Goal: Task Accomplishment & Management: Manage account settings

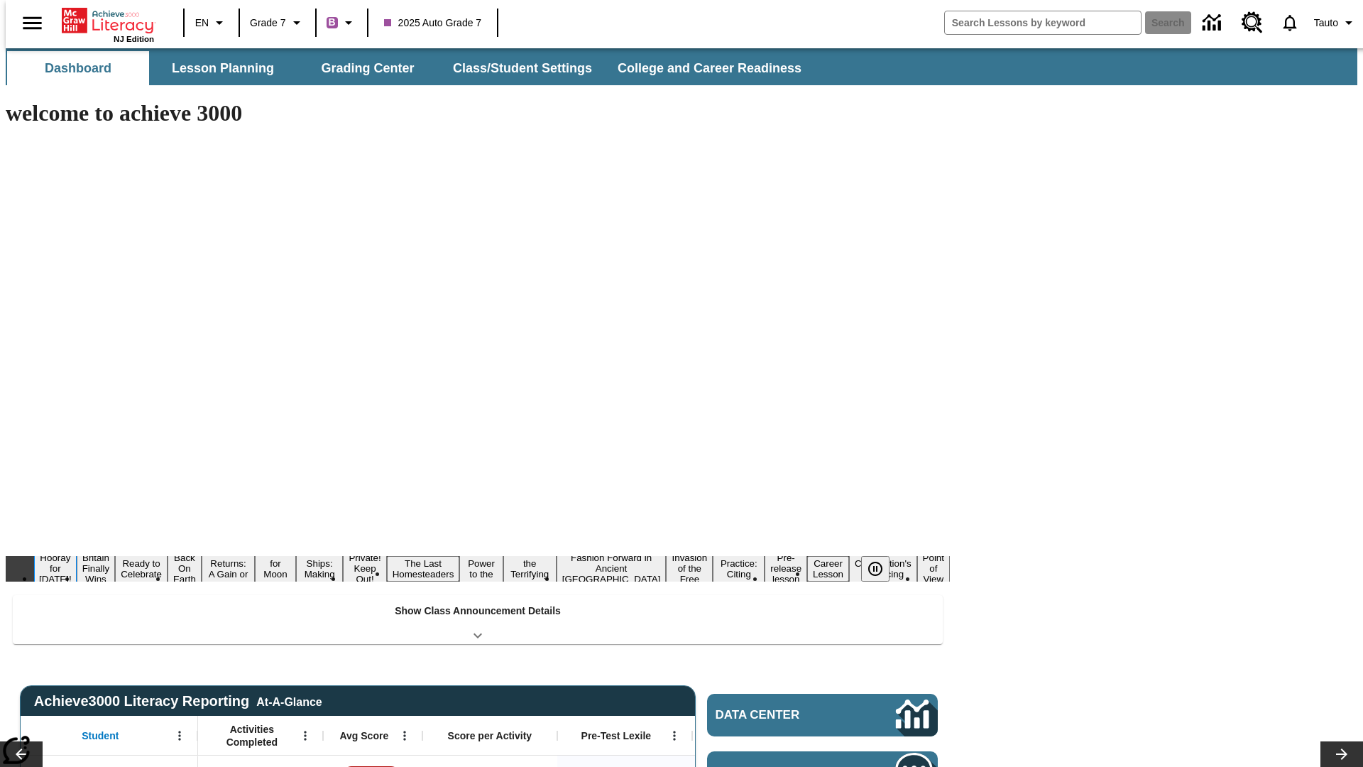
click at [77, 551] on button "Hooray for [DATE]!" at bounding box center [55, 568] width 43 height 35
click at [881, 560] on icon "Pause" at bounding box center [875, 568] width 17 height 17
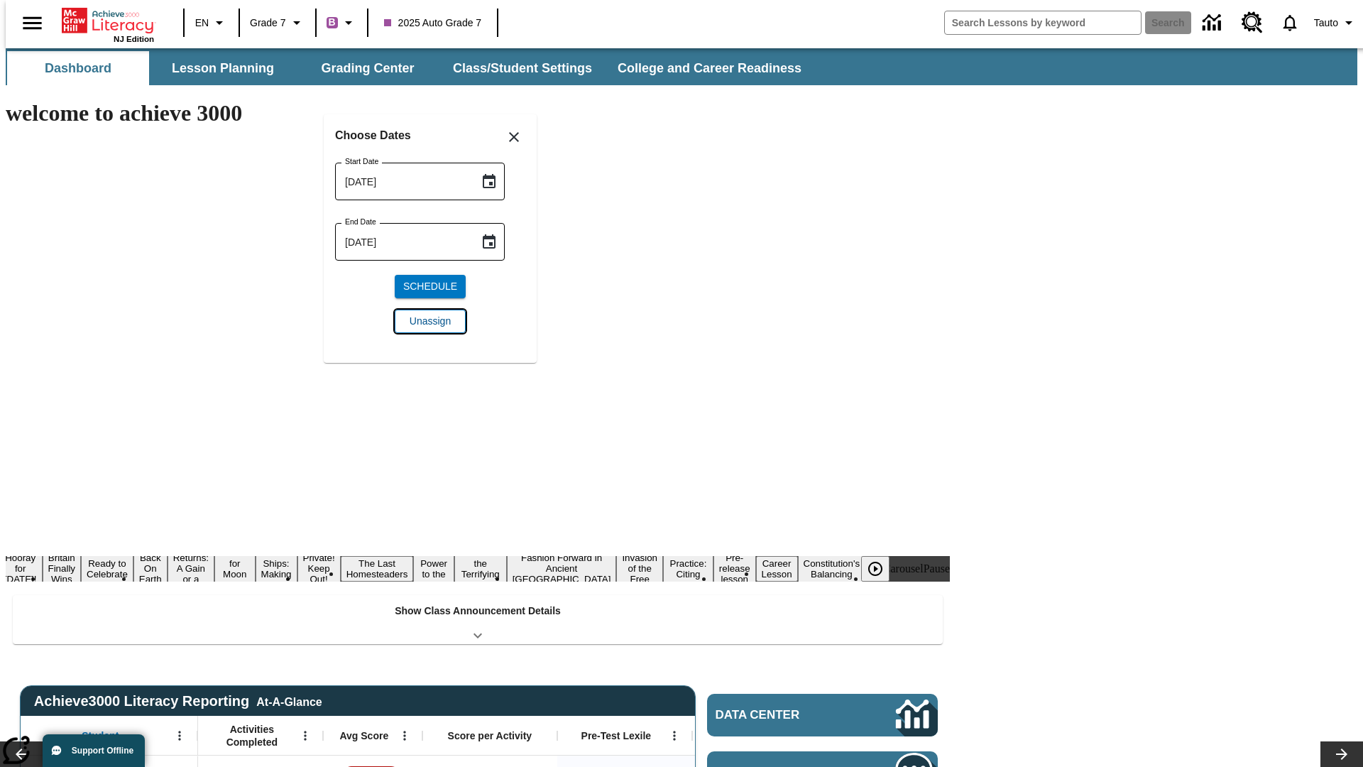
click at [430, 321] on span "Unassign" at bounding box center [430, 321] width 41 height 15
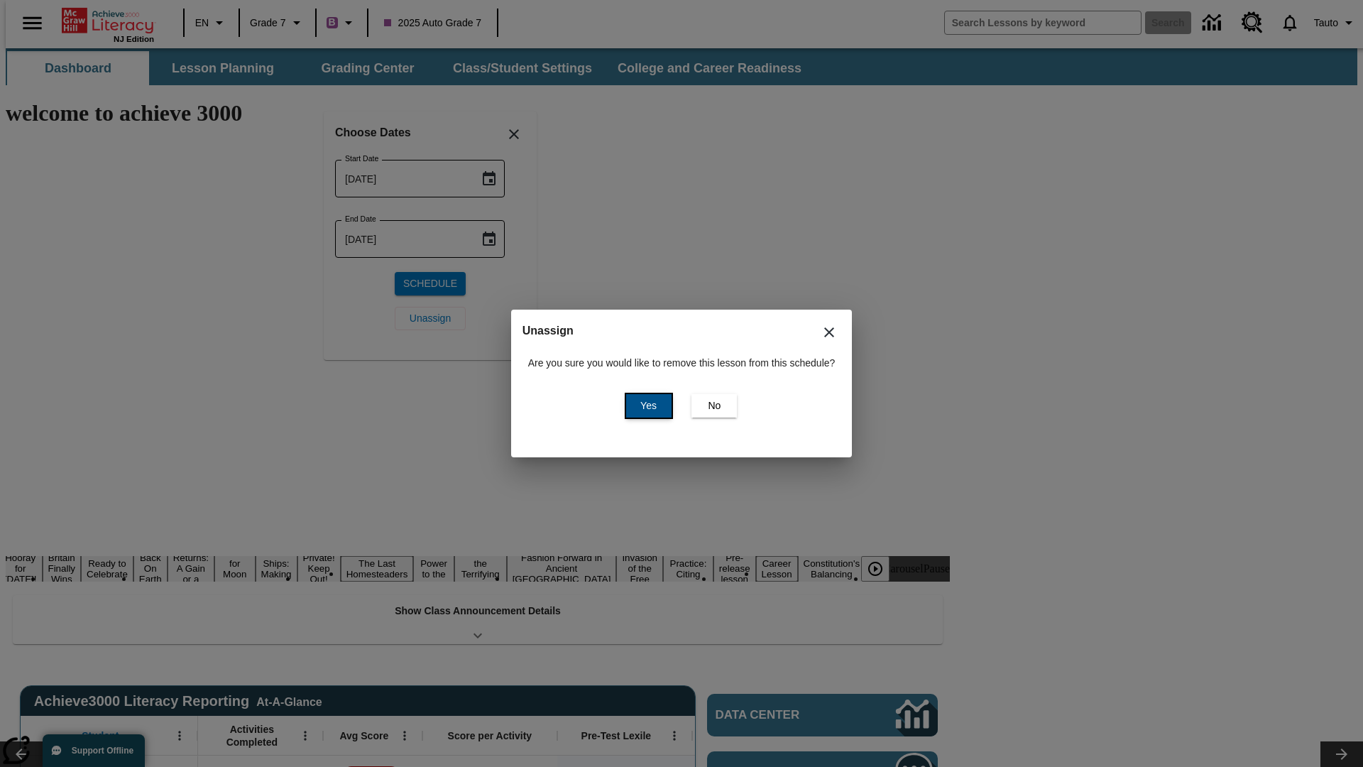
click at [646, 405] on span "Yes" at bounding box center [648, 405] width 16 height 15
